Goal: Task Accomplishment & Management: Complete application form

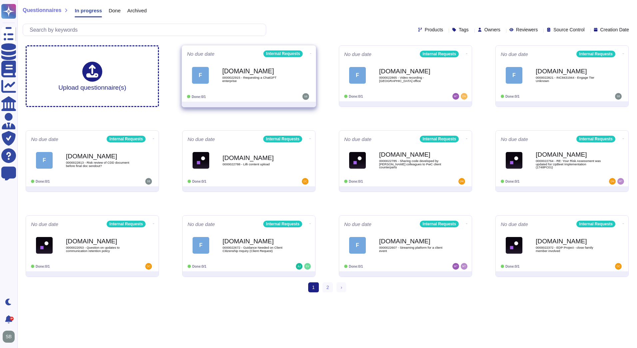
click at [269, 91] on div "F [DOMAIN_NAME] 0000022915 - Requesting a ChatGPT enterprise" at bounding box center [249, 75] width 124 height 34
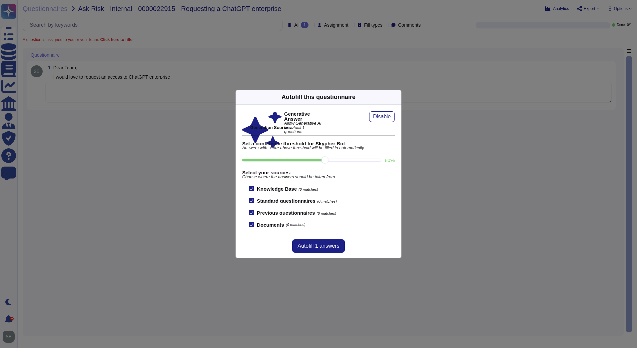
click at [89, 93] on div "Autofill this questionnaire Generative Answer Allow Generative AI to autofill 1…" at bounding box center [318, 174] width 637 height 348
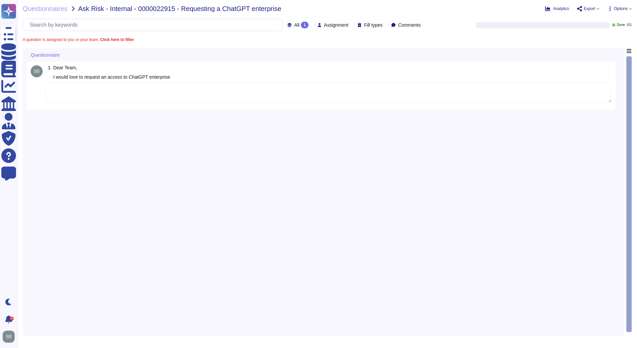
click at [90, 93] on textarea at bounding box center [328, 92] width 566 height 21
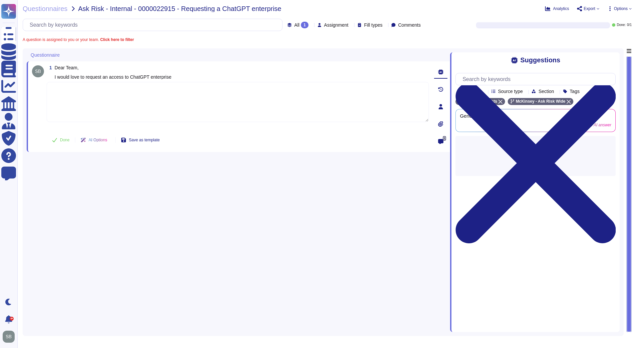
paste textarea "You can request access to Chat GPT enterprise from the following link - Applica…"
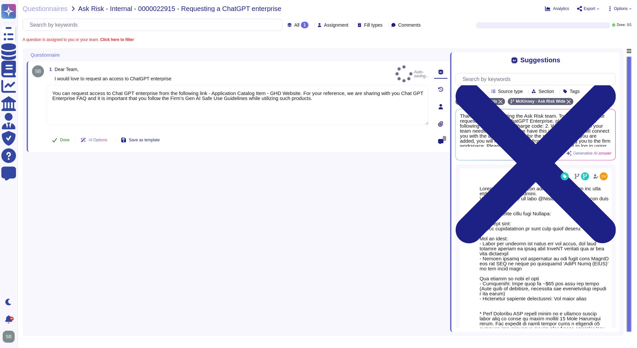
click at [62, 142] on span "Done" at bounding box center [65, 140] width 10 height 4
type textarea "You can request access to Chat GPT enterprise from the following link - Applica…"
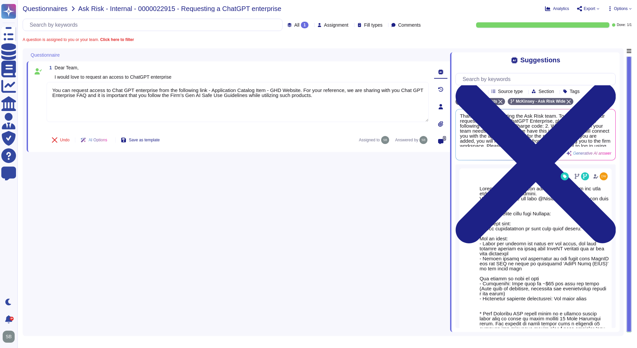
click at [60, 8] on span "Questionnaires" at bounding box center [45, 8] width 45 height 7
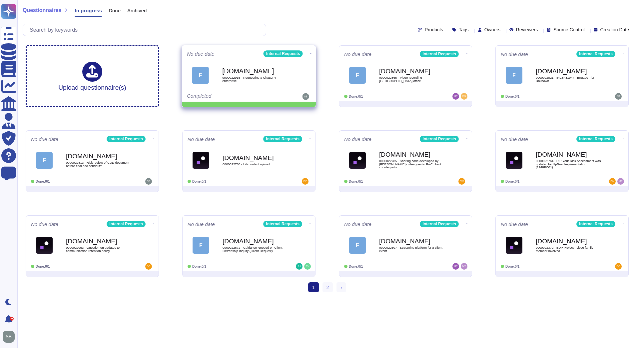
click at [310, 53] on icon at bounding box center [310, 54] width 1 height 2
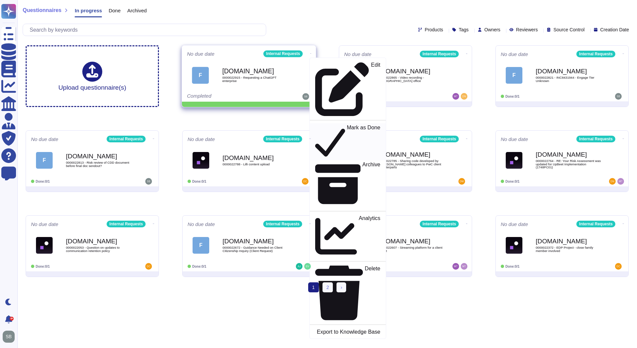
click at [347, 125] on p "Mark as Done" at bounding box center [364, 142] width 34 height 34
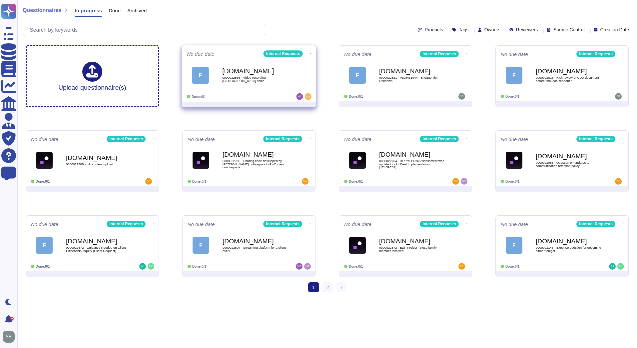
click at [264, 78] on span "0000022865 - Video recording - [GEOGRAPHIC_DATA] office" at bounding box center [255, 79] width 67 height 6
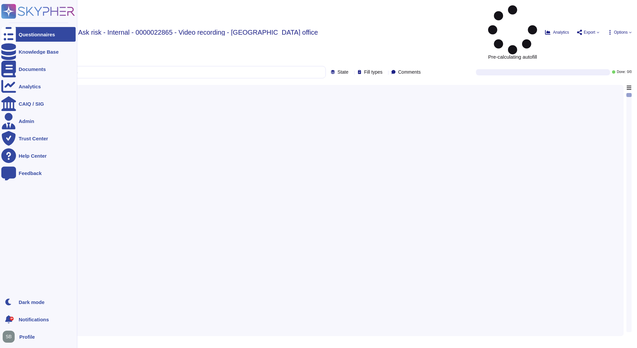
click at [16, 10] on icon at bounding box center [38, 11] width 74 height 15
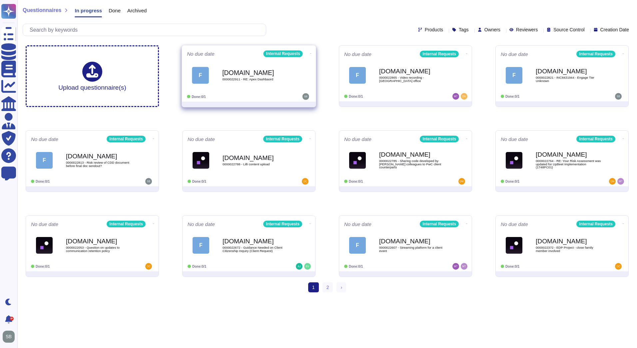
click at [234, 91] on div "F [DOMAIN_NAME] 0000022911 - RE: Apex Dashbaord" at bounding box center [249, 75] width 124 height 34
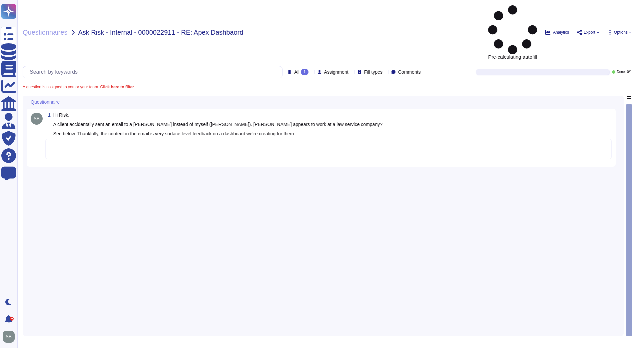
click at [61, 139] on textarea at bounding box center [328, 149] width 566 height 21
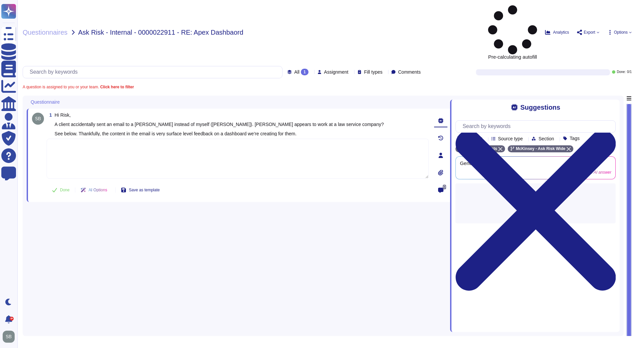
paste textarea "We are connecting you with @SOC team to review the below incident and advise on…"
click at [54, 187] on icon at bounding box center [54, 189] width 5 height 5
type textarea "We are connecting you with @SOC team to review the below incident and advise on…"
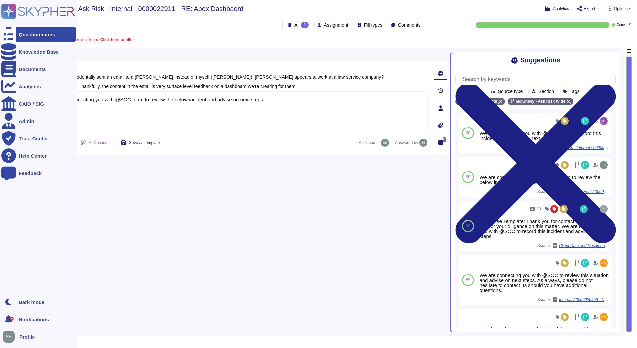
click at [30, 32] on div "Questionnaires" at bounding box center [37, 34] width 36 height 5
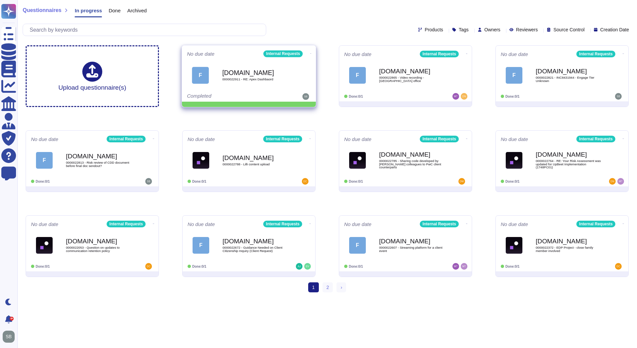
click at [310, 53] on icon at bounding box center [310, 54] width 1 height 2
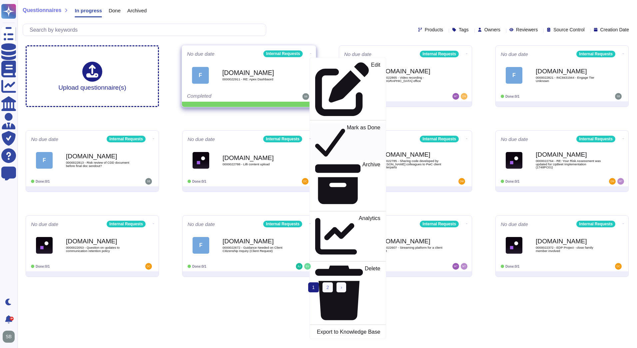
click at [347, 125] on p "Mark as Done" at bounding box center [364, 142] width 34 height 34
